Goal: Find specific page/section: Find specific page/section

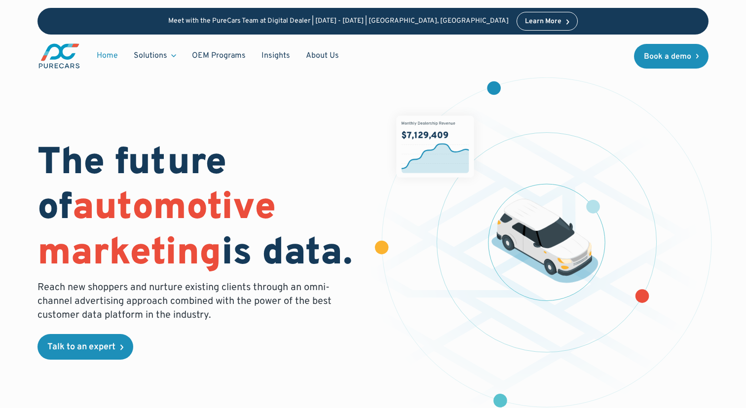
click at [396, 117] on img at bounding box center [434, 147] width 77 height 62
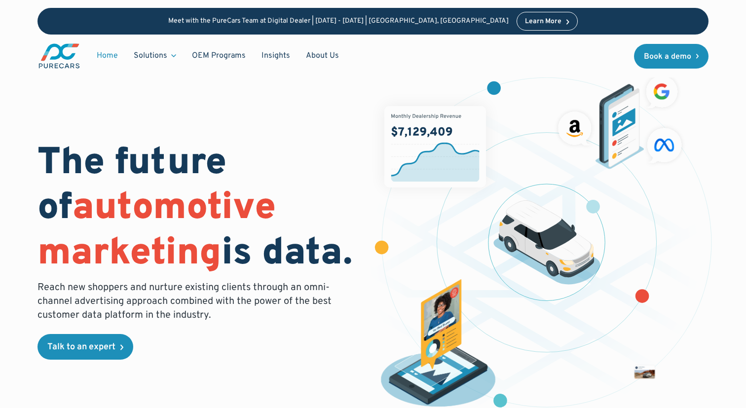
click at [313, 102] on div "The future of automotive marketing is data. Reach new shoppers and nurture exis…" at bounding box center [372, 246] width 671 height 367
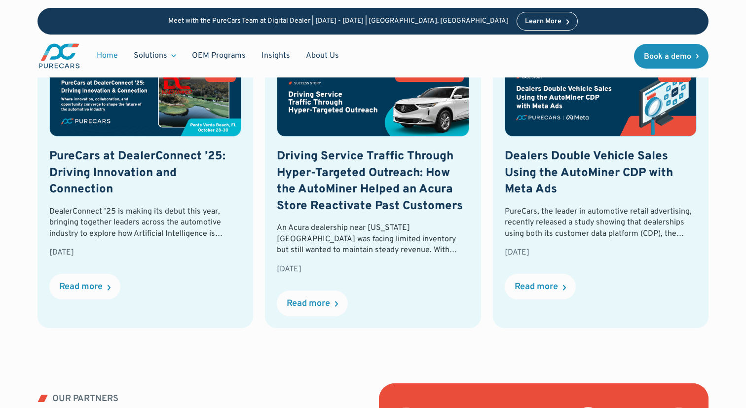
scroll to position [2989, 0]
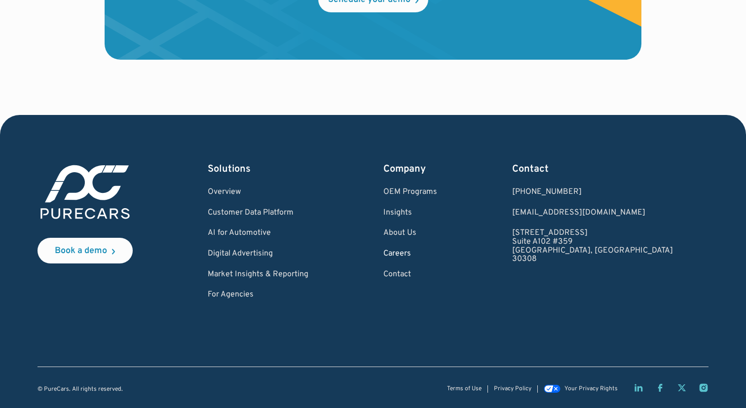
click at [437, 253] on link "Careers" at bounding box center [410, 254] width 54 height 9
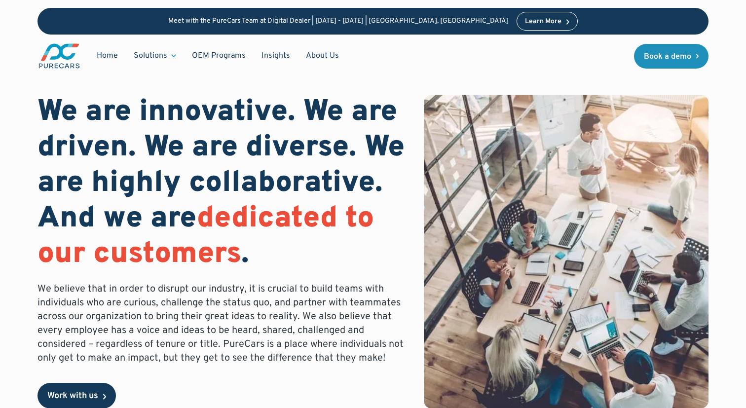
click at [61, 398] on div "Work with us" at bounding box center [72, 396] width 51 height 9
